Goal: Information Seeking & Learning: Learn about a topic

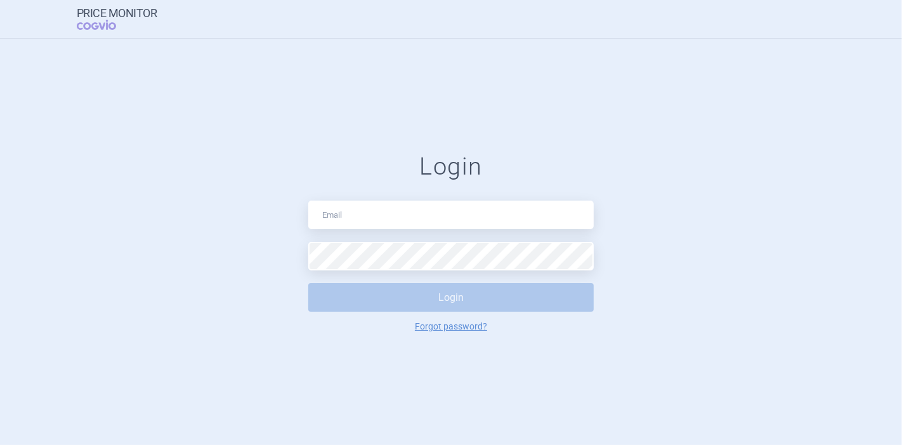
click at [360, 213] on input "text" at bounding box center [450, 214] width 285 height 29
type input "[PERSON_NAME][EMAIL_ADDRESS][DOMAIN_NAME]"
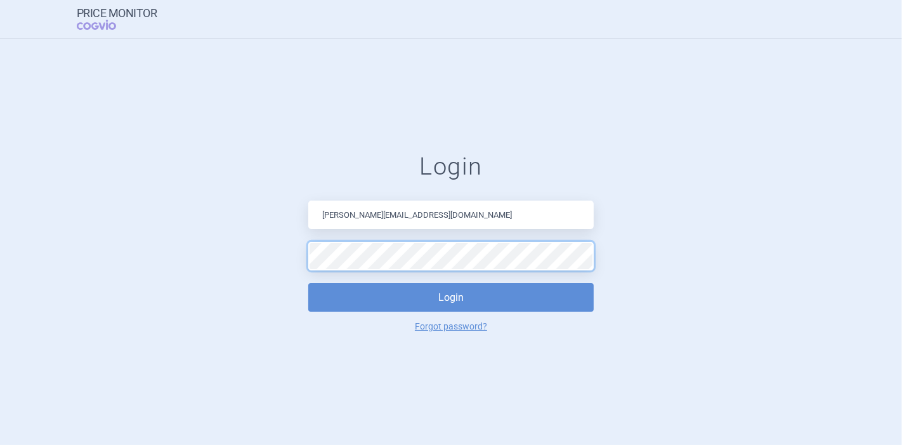
click at [308, 283] on button "Login" at bounding box center [450, 297] width 285 height 29
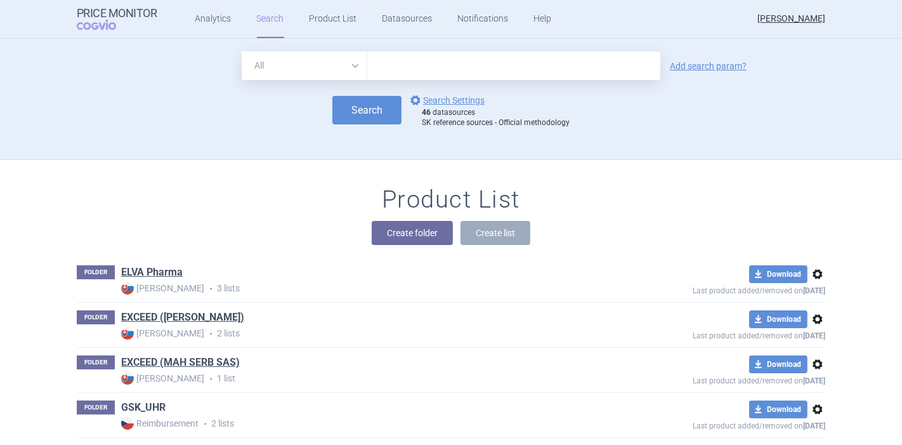
click at [144, 410] on link "GSK_UHR" at bounding box center [143, 407] width 44 height 14
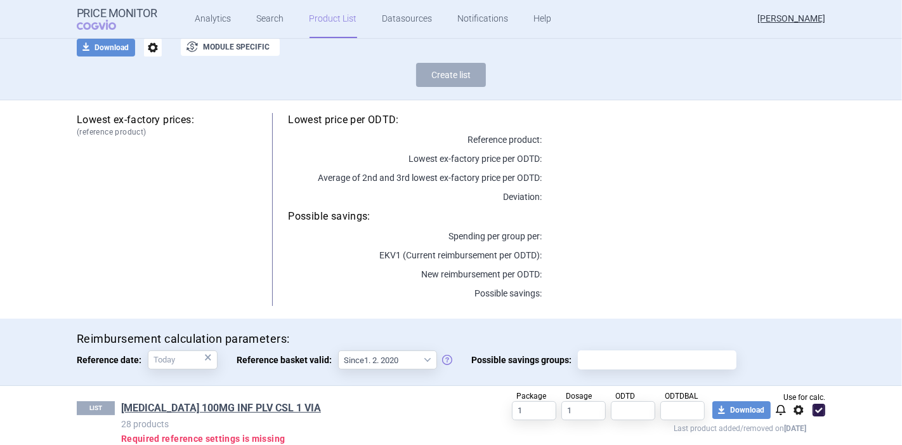
scroll to position [159, 0]
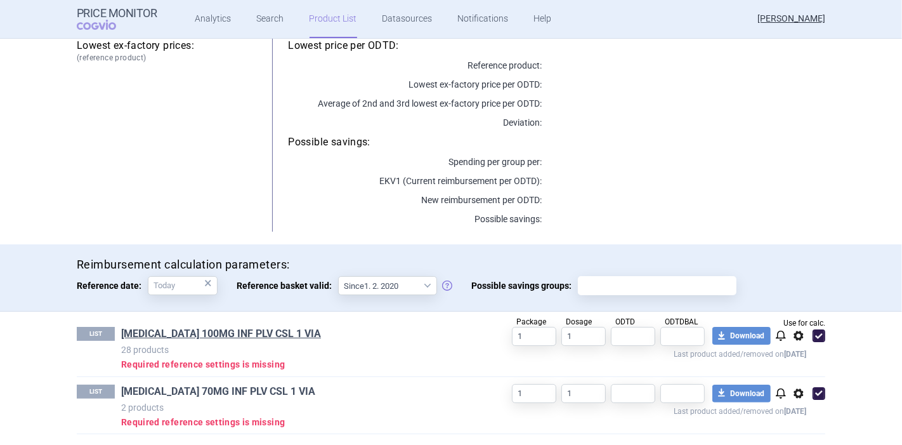
click at [206, 390] on link "[MEDICAL_DATA] 70MG INF PLV CSL 1 VIA" at bounding box center [218, 391] width 194 height 14
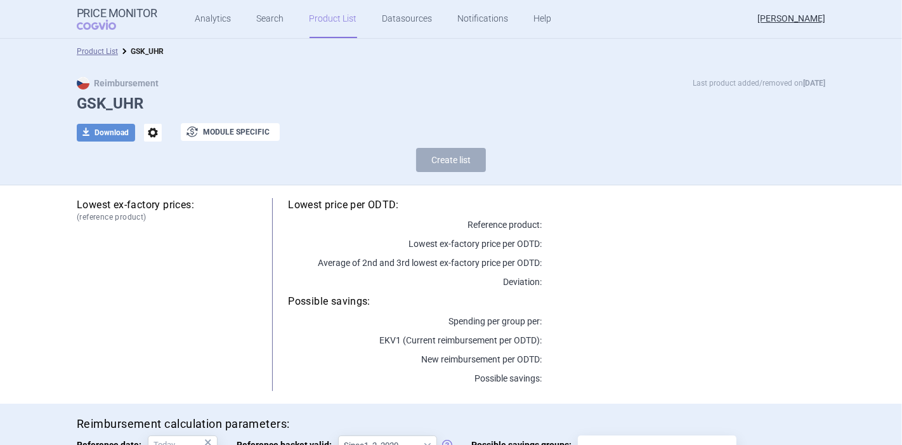
scroll to position [159, 0]
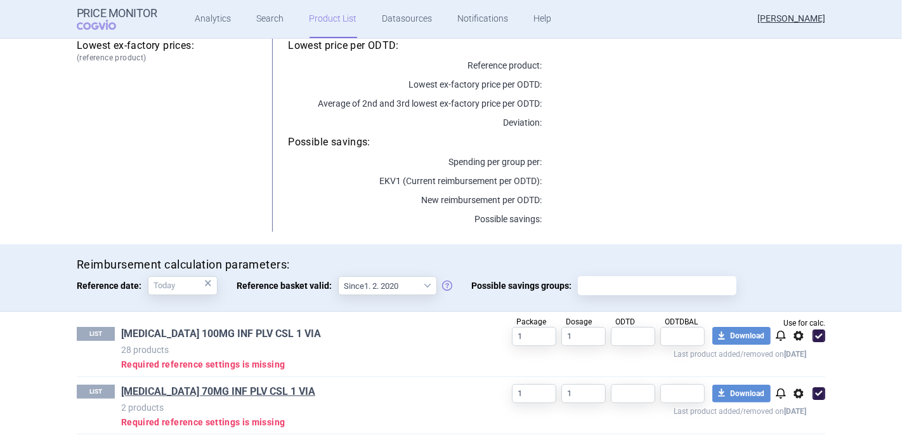
click at [228, 330] on link "[MEDICAL_DATA] 100MG INF PLV CSL 1 VIA" at bounding box center [221, 334] width 200 height 14
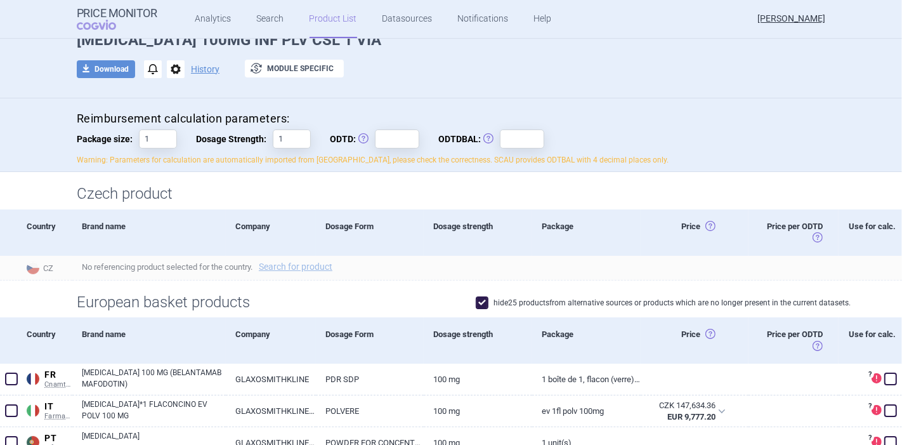
scroll to position [211, 0]
